Goal: Use online tool/utility: Utilize a website feature to perform a specific function

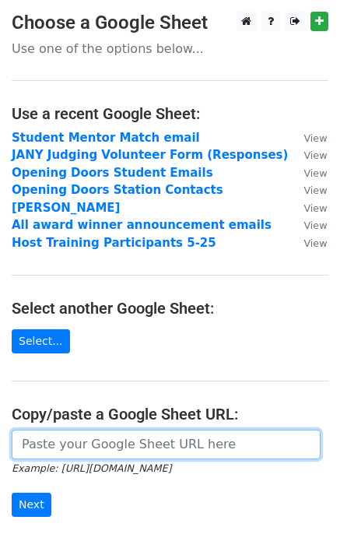
click at [51, 437] on input "url" at bounding box center [166, 444] width 309 height 30
paste input "https://docs.google.com/spreadsheets/d/1DvdsrWTFsIz7CM2Z4VNlrIUH5gs1CT9KAU2uJGs…"
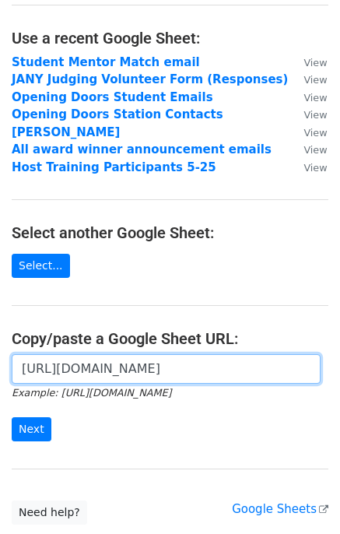
scroll to position [188, 0]
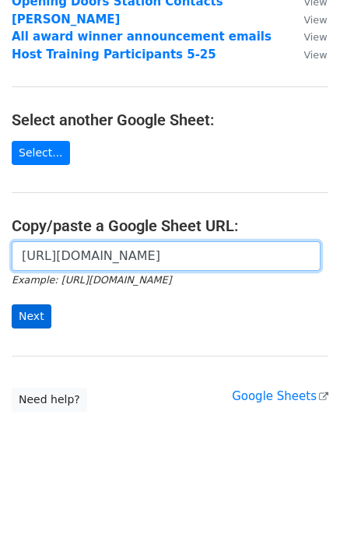
type input "https://docs.google.com/spreadsheets/d/1DvdsrWTFsIz7CM2Z4VNlrIUH5gs1CT9KAU2uJGs…"
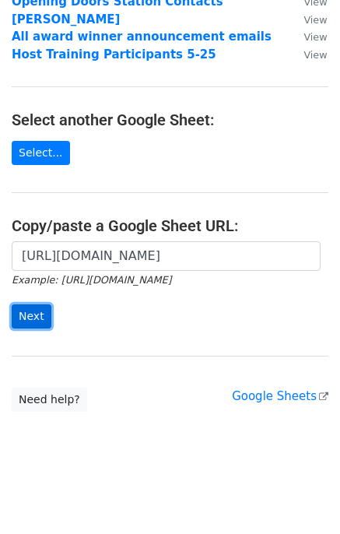
click at [30, 318] on input "Next" at bounding box center [32, 316] width 40 height 24
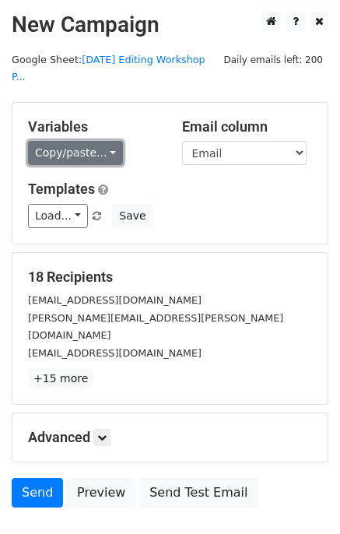
click at [102, 141] on link "Copy/paste..." at bounding box center [75, 153] width 95 height 24
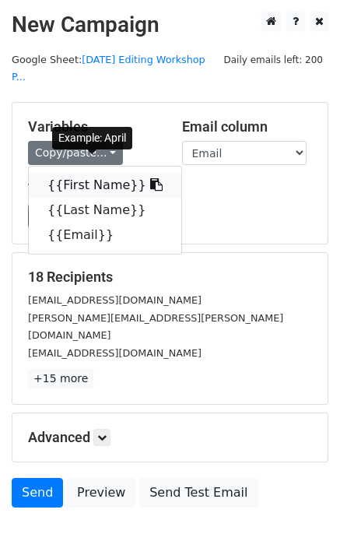
click at [93, 173] on link "{{First Name}}" at bounding box center [105, 185] width 152 height 25
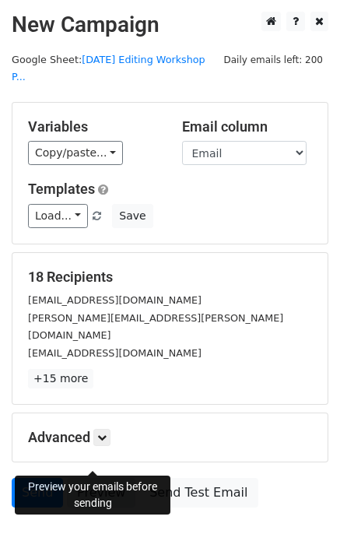
click at [94, 478] on link "Preview" at bounding box center [101, 493] width 68 height 30
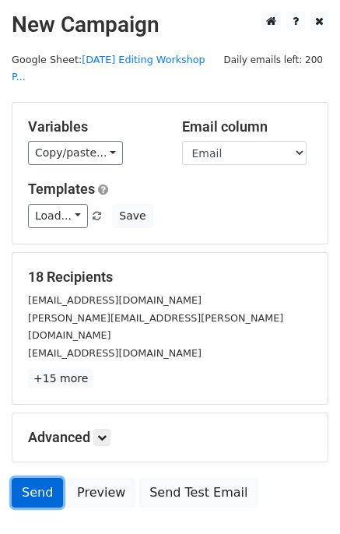
click at [43, 478] on link "Send" at bounding box center [37, 493] width 51 height 30
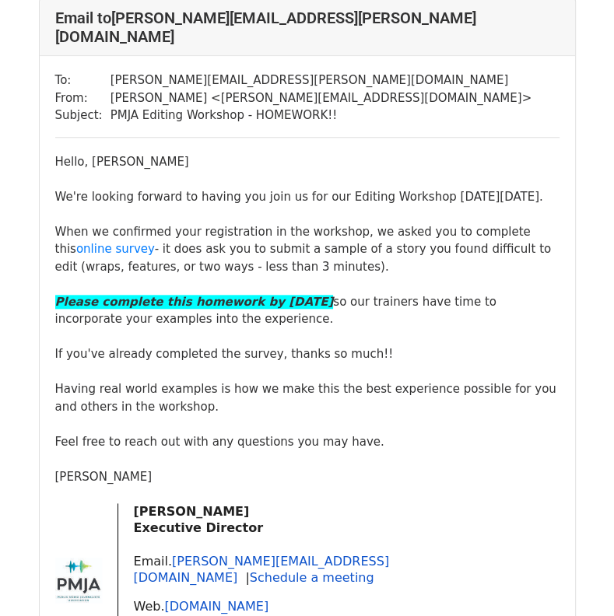
scroll to position [778, 0]
